Goal: Information Seeking & Learning: Check status

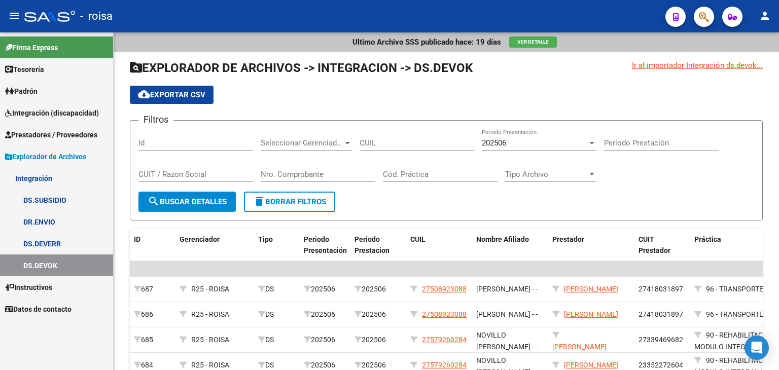
click at [44, 202] on link "DS.SUBSIDIO" at bounding box center [56, 200] width 113 height 22
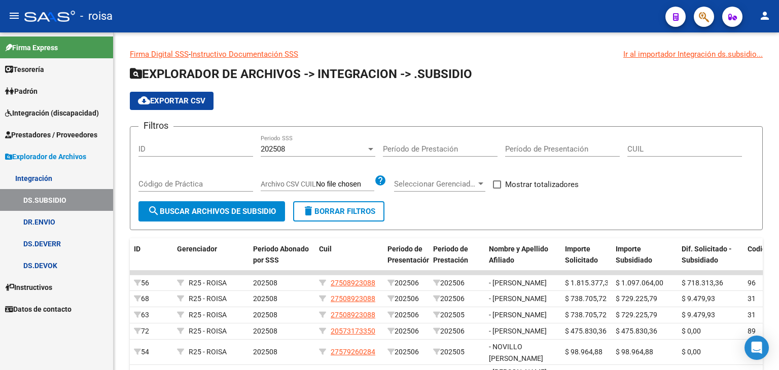
click at [47, 130] on span "Prestadores / Proveedores" at bounding box center [51, 134] width 92 height 11
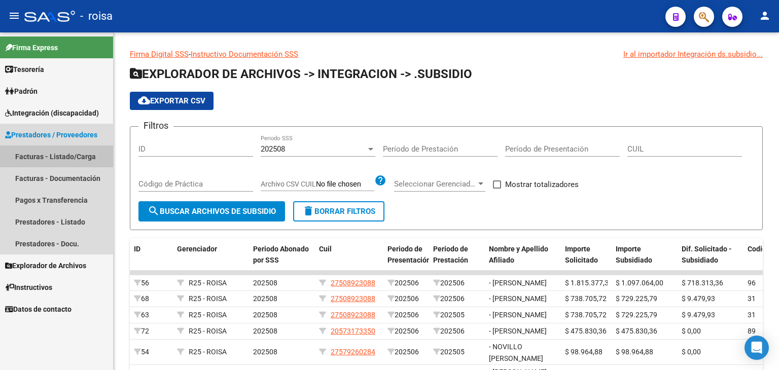
click at [45, 154] on link "Facturas - Listado/Carga" at bounding box center [56, 157] width 113 height 22
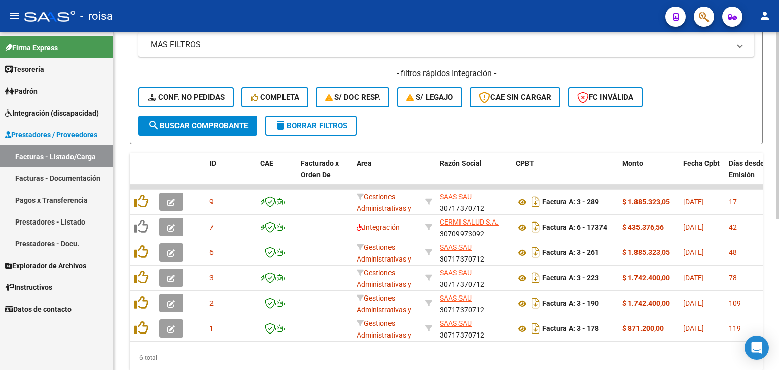
scroll to position [233, 0]
click at [779, 304] on div at bounding box center [778, 257] width 3 height 187
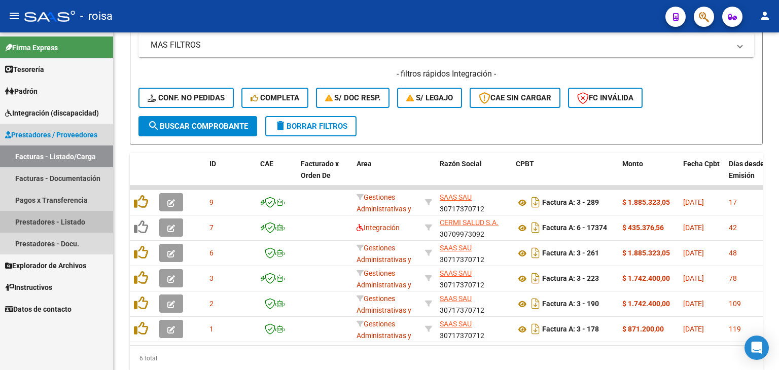
click at [66, 222] on link "Prestadores - Listado" at bounding box center [56, 222] width 113 height 22
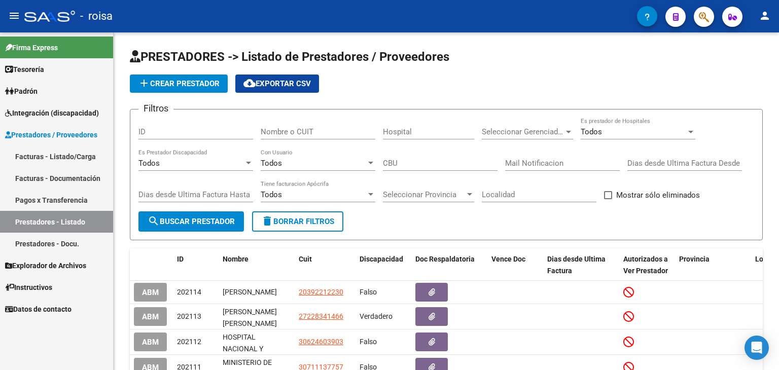
click at [61, 239] on link "Prestadores - Docu." at bounding box center [56, 244] width 113 height 22
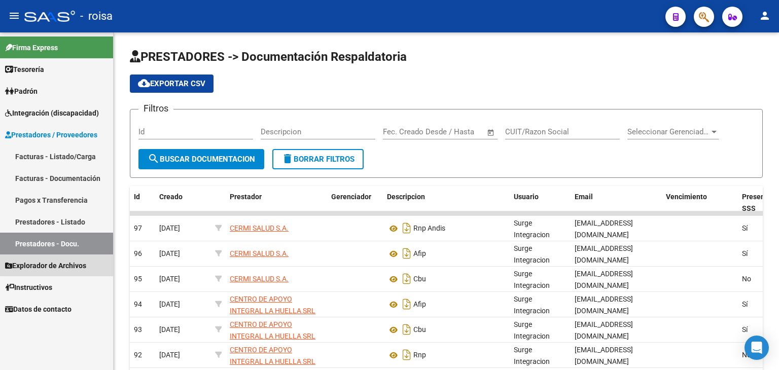
click at [59, 263] on span "Explorador de Archivos" at bounding box center [45, 265] width 81 height 11
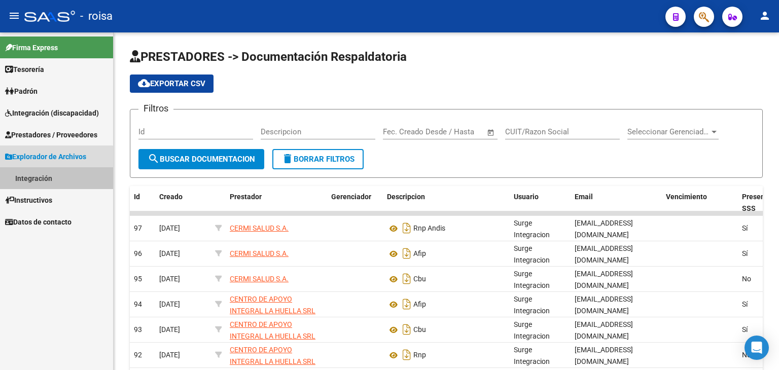
click at [37, 180] on link "Integración" at bounding box center [56, 178] width 113 height 22
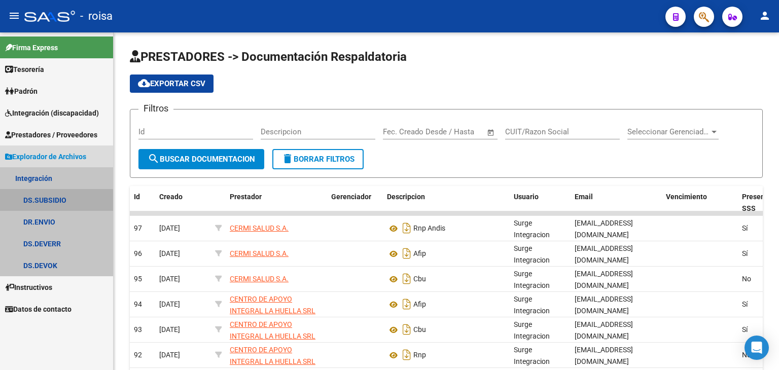
click at [53, 201] on link "DS.SUBSIDIO" at bounding box center [56, 200] width 113 height 22
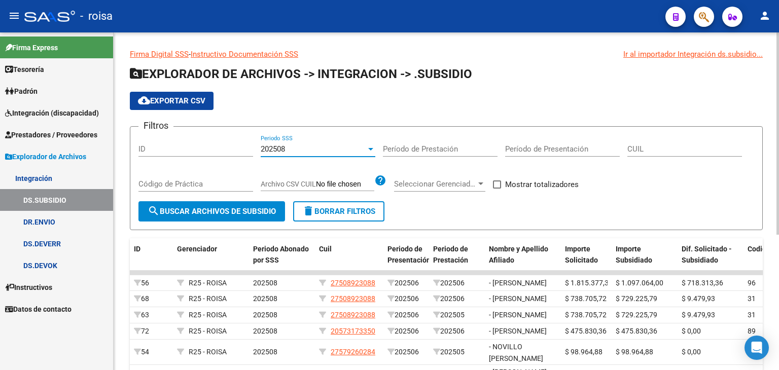
click at [369, 151] on div at bounding box center [370, 149] width 9 height 8
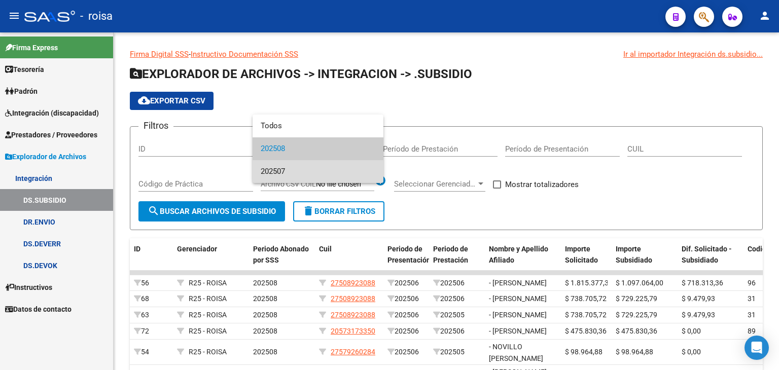
click at [361, 168] on span "202507" at bounding box center [318, 171] width 115 height 23
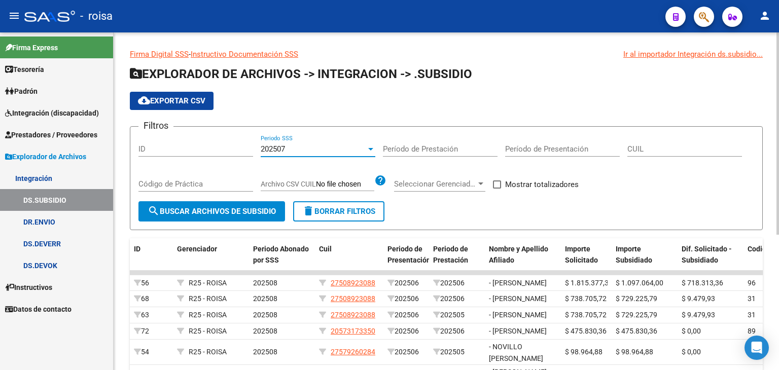
click at [373, 151] on div at bounding box center [370, 149] width 9 height 8
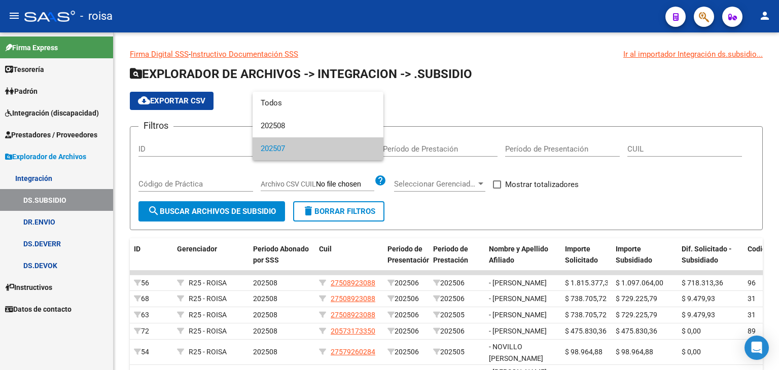
click at [487, 117] on div at bounding box center [389, 185] width 779 height 370
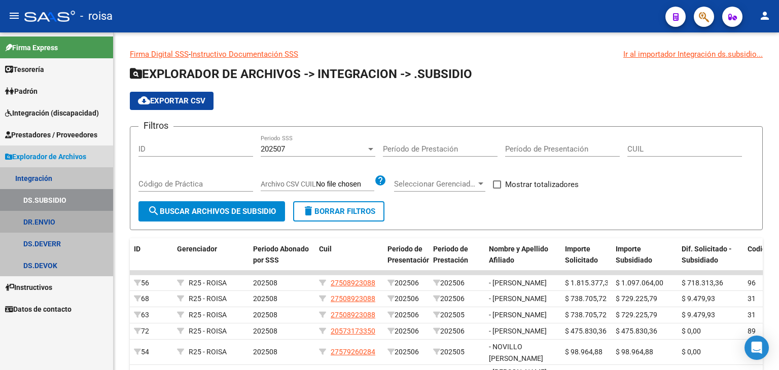
click at [49, 218] on link "DR.ENVIO" at bounding box center [56, 222] width 113 height 22
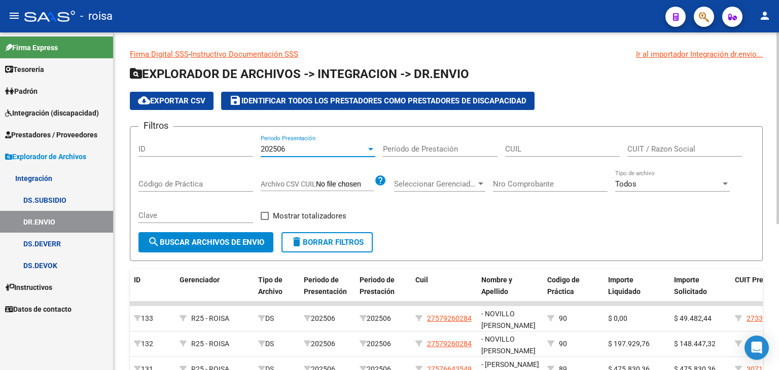
click at [369, 151] on div at bounding box center [370, 149] width 9 height 8
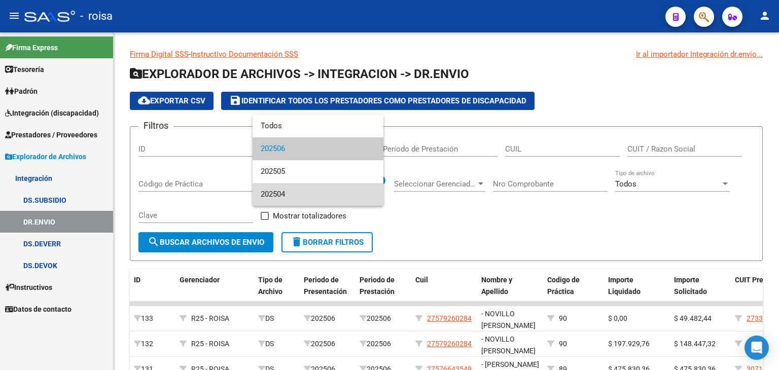
click at [296, 195] on span "202504" at bounding box center [318, 194] width 115 height 23
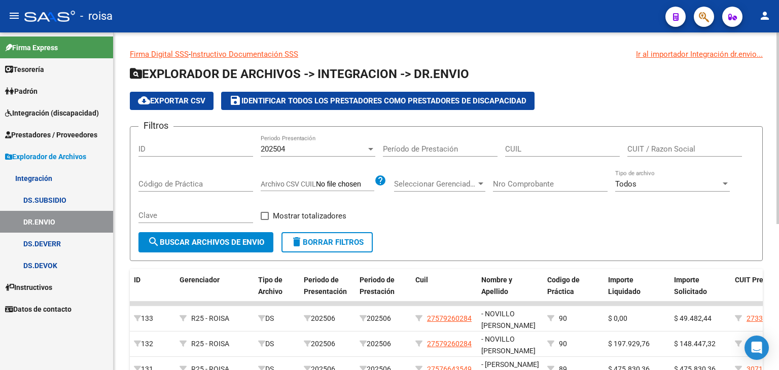
click at [441, 230] on div "Filtros ID 202504 Periodo Presentación Período de Prestación CUIL CUIT / Razon …" at bounding box center [446, 183] width 616 height 97
click at [247, 241] on span "search Buscar Archivos de Envio" at bounding box center [206, 242] width 117 height 9
click at [537, 190] on div "Nro Comprobante" at bounding box center [550, 181] width 115 height 22
type input "-1"
click at [574, 224] on div "Filtros ID 202504 Periodo Presentación Período de Prestación CUIL CUIT / Razon …" at bounding box center [446, 183] width 616 height 97
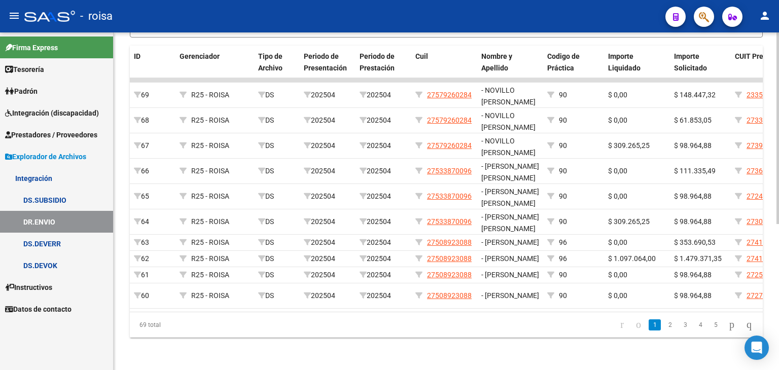
scroll to position [258, 0]
click at [664, 321] on link "2" at bounding box center [670, 325] width 12 height 11
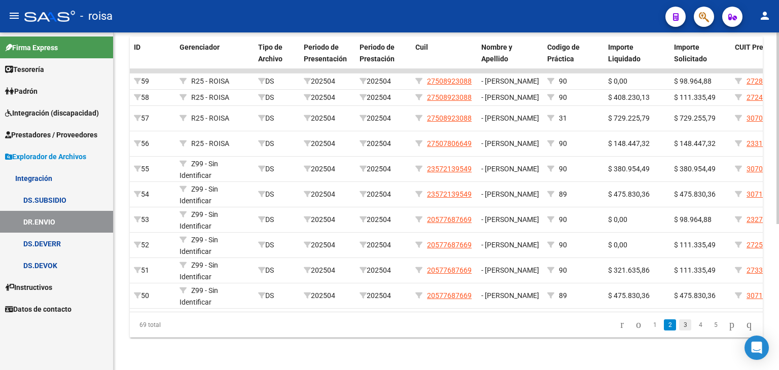
click at [679, 326] on link "3" at bounding box center [685, 325] width 12 height 11
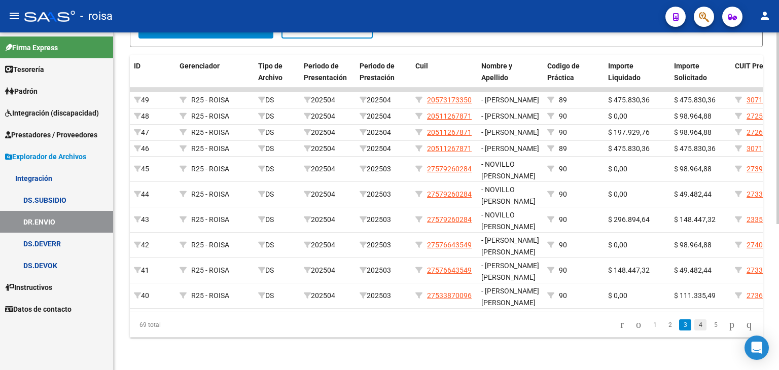
click at [694, 323] on link "4" at bounding box center [700, 325] width 12 height 11
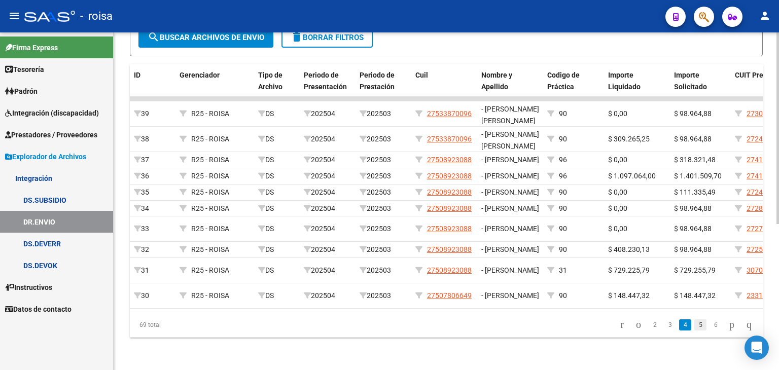
click at [694, 327] on link "5" at bounding box center [700, 325] width 12 height 11
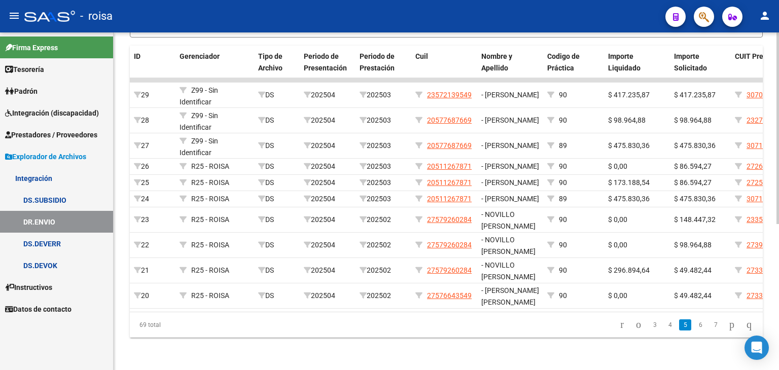
click at [694, 327] on link "6" at bounding box center [700, 325] width 12 height 11
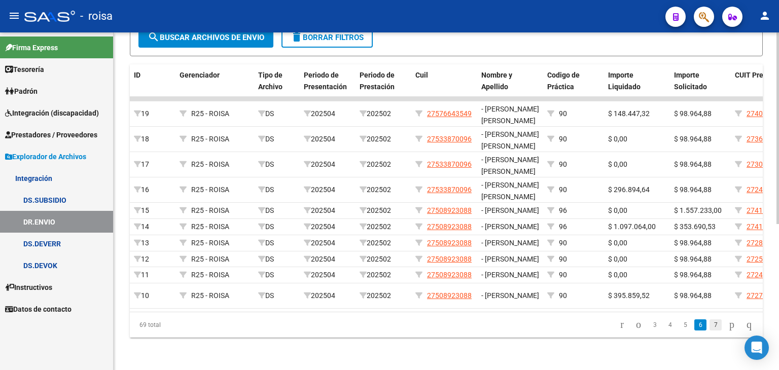
click at [710, 327] on link "7" at bounding box center [716, 325] width 12 height 11
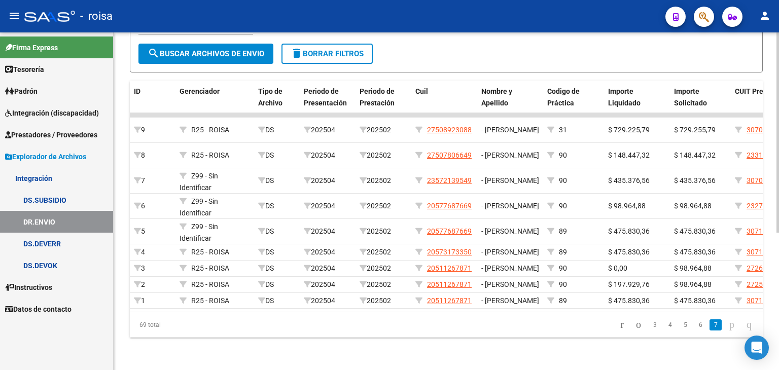
scroll to position [232, 0]
